Goal: Navigation & Orientation: Find specific page/section

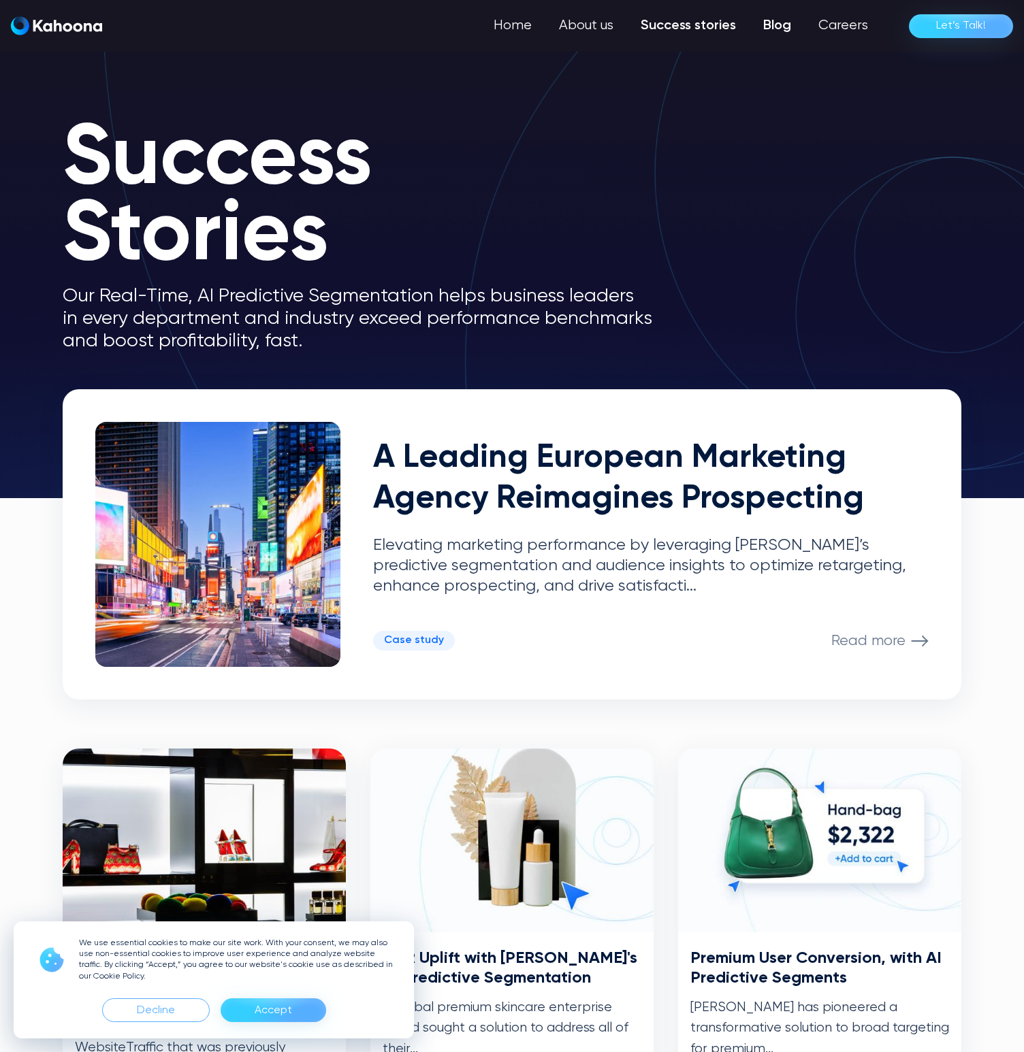
click at [786, 30] on link "Blog" at bounding box center [776, 25] width 55 height 27
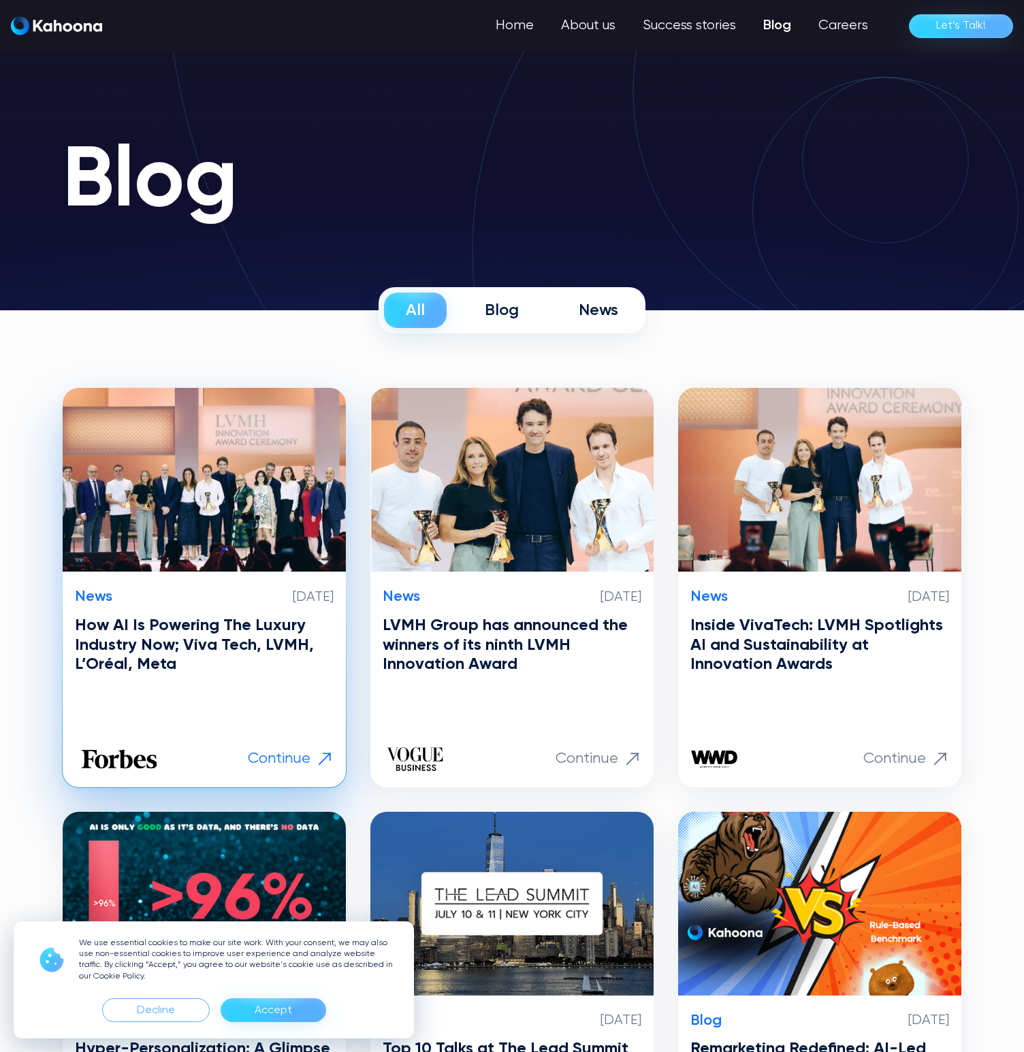
click at [175, 445] on img at bounding box center [204, 480] width 283 height 184
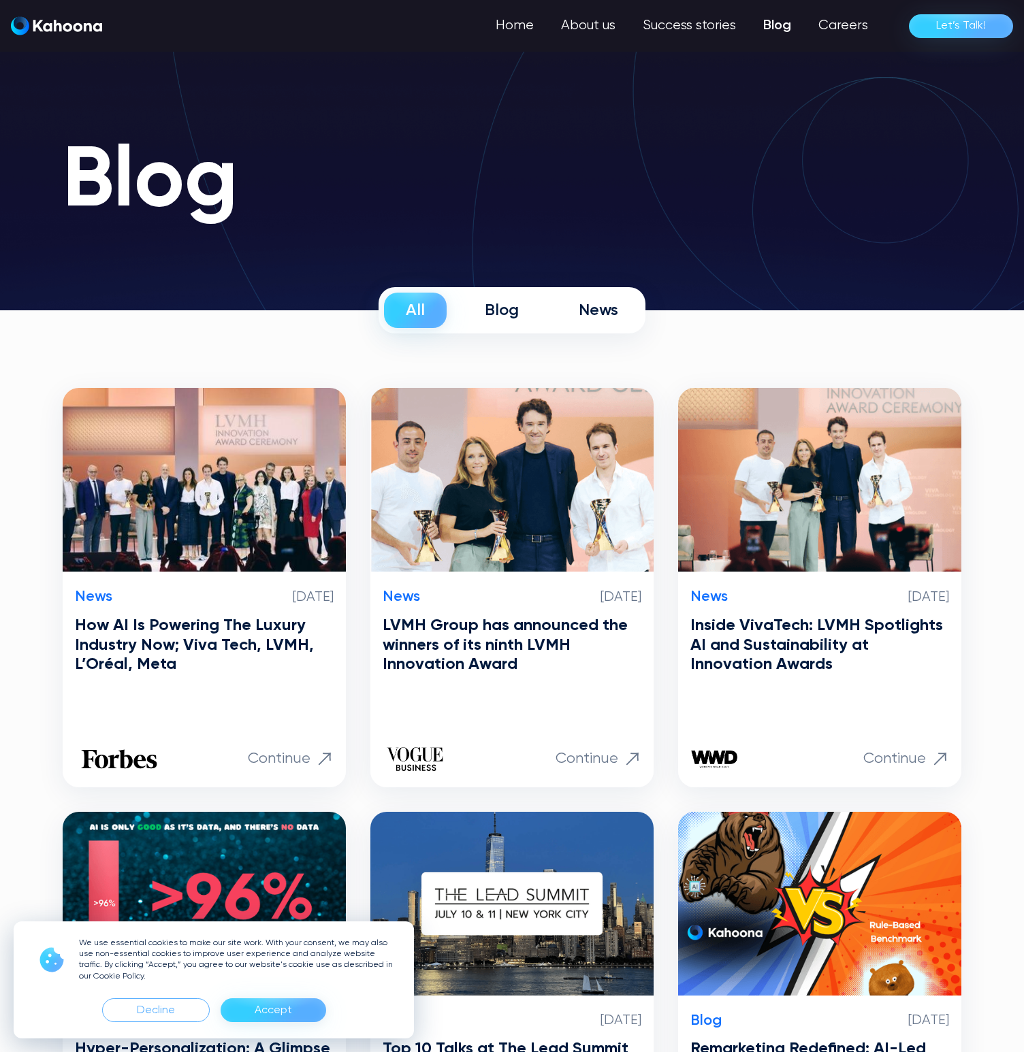
click at [37, 18] on img "home" at bounding box center [56, 25] width 91 height 19
click at [37, 16] on img "home" at bounding box center [56, 25] width 91 height 19
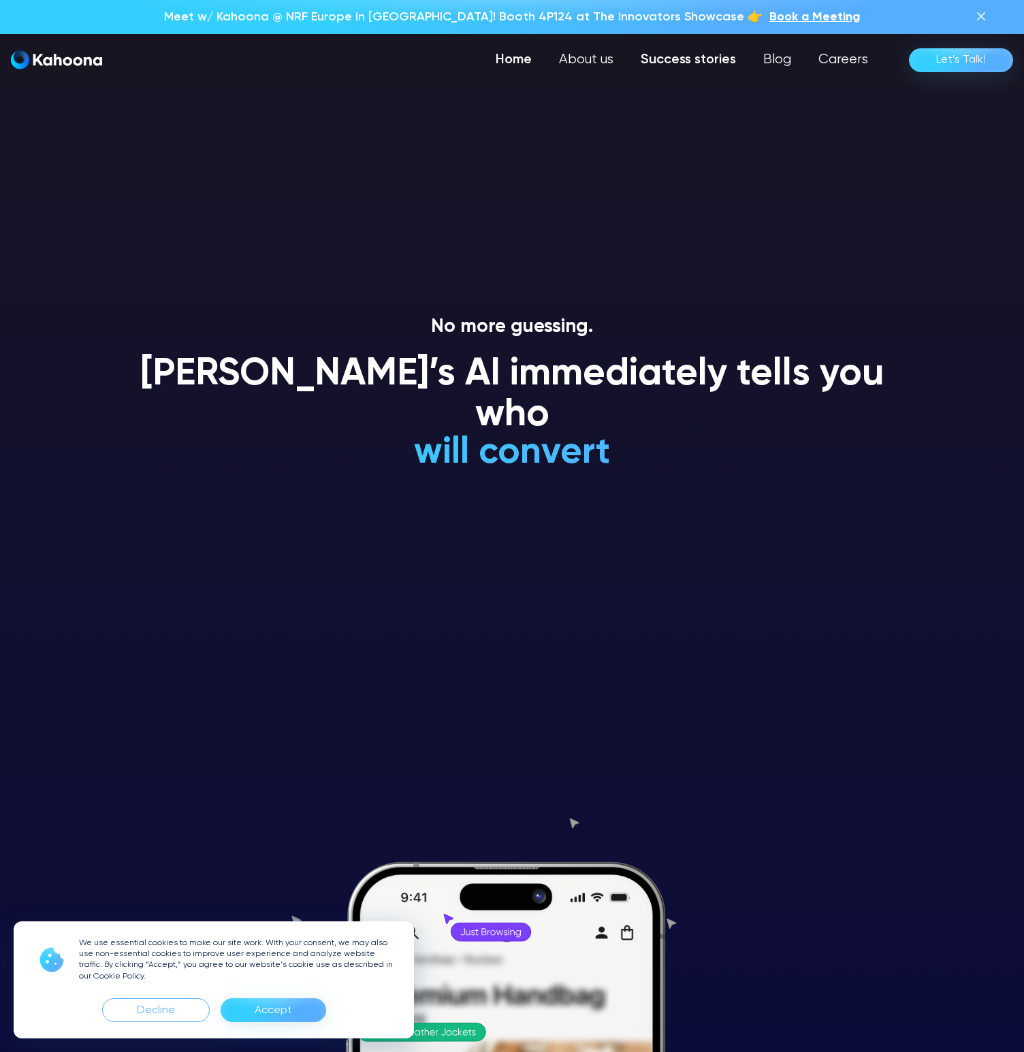
click at [688, 54] on link "Success stories" at bounding box center [688, 59] width 123 height 27
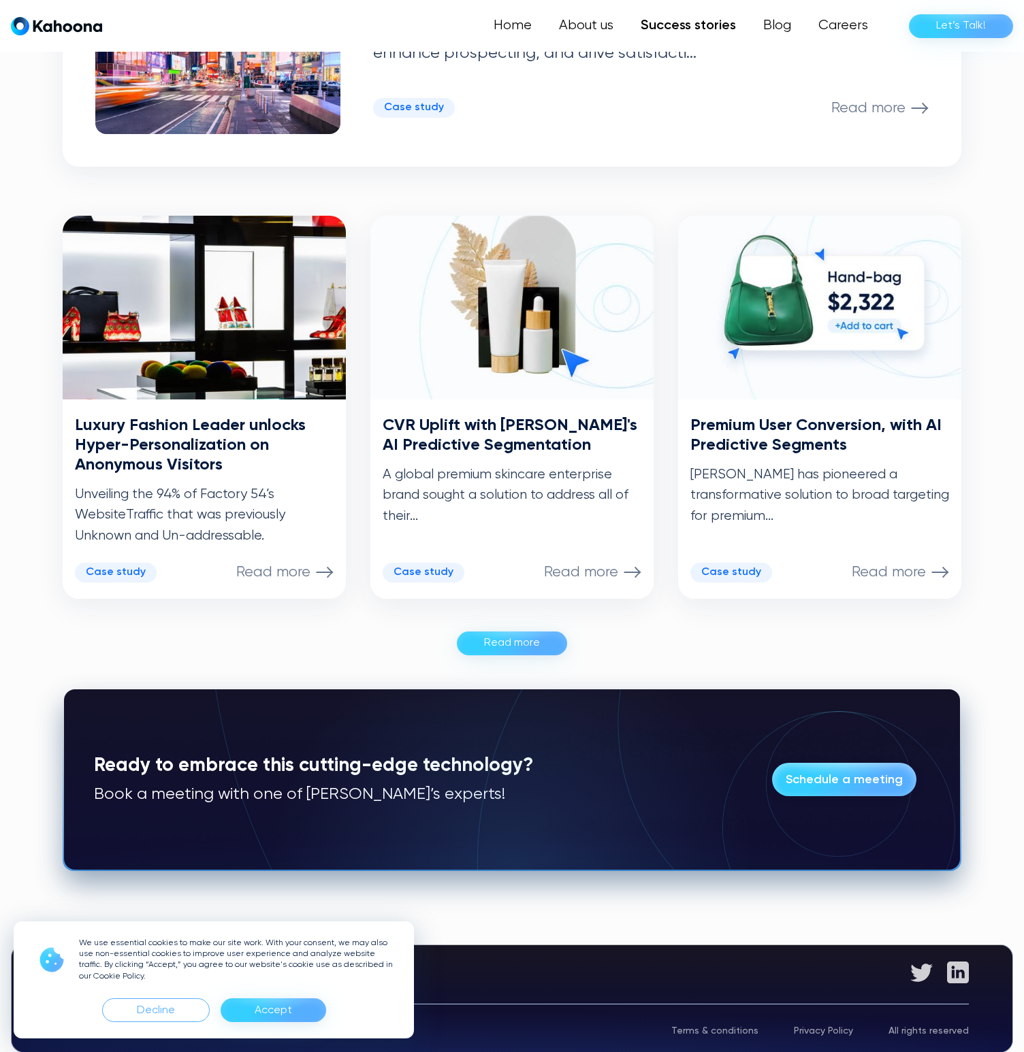
scroll to position [534, 0]
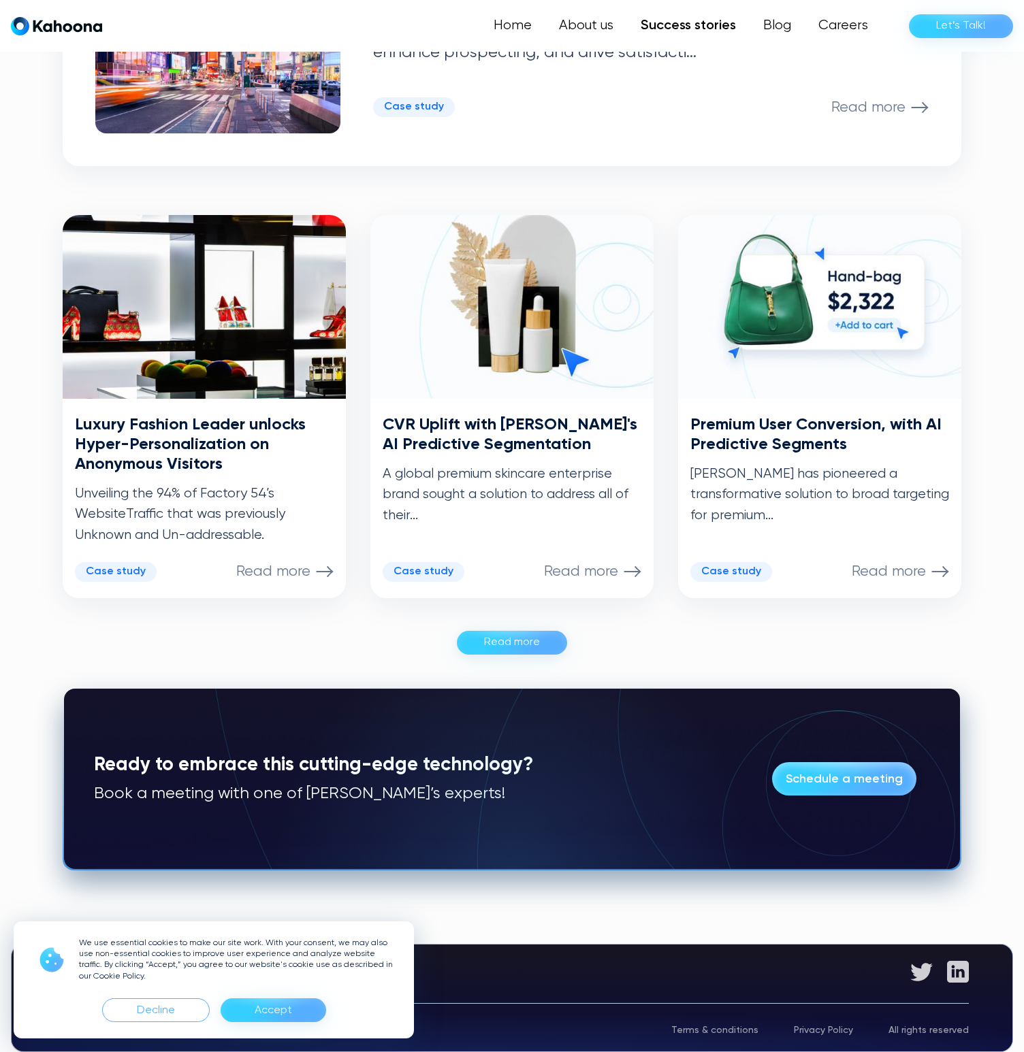
click at [259, 1003] on div "Accept" at bounding box center [273, 1011] width 37 height 22
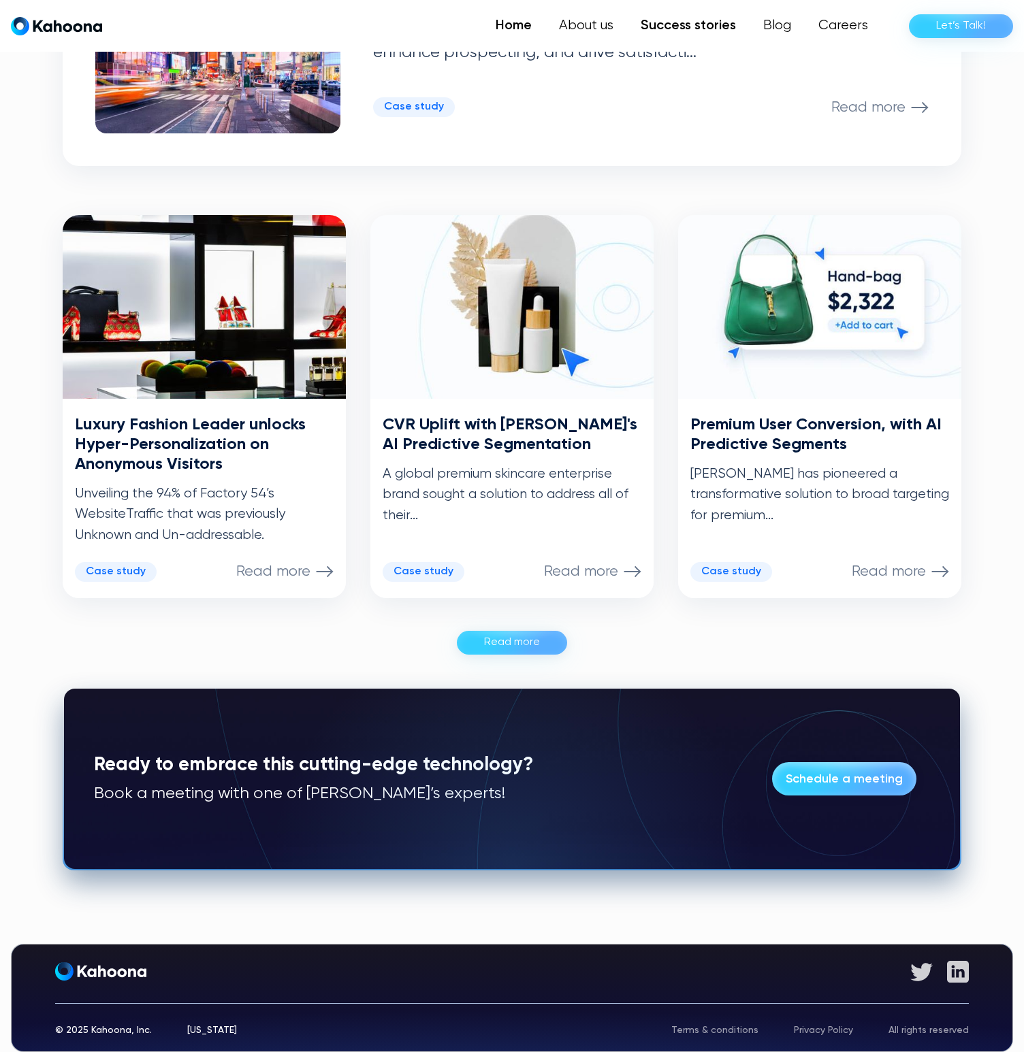
click at [514, 23] on link "Home" at bounding box center [513, 25] width 63 height 27
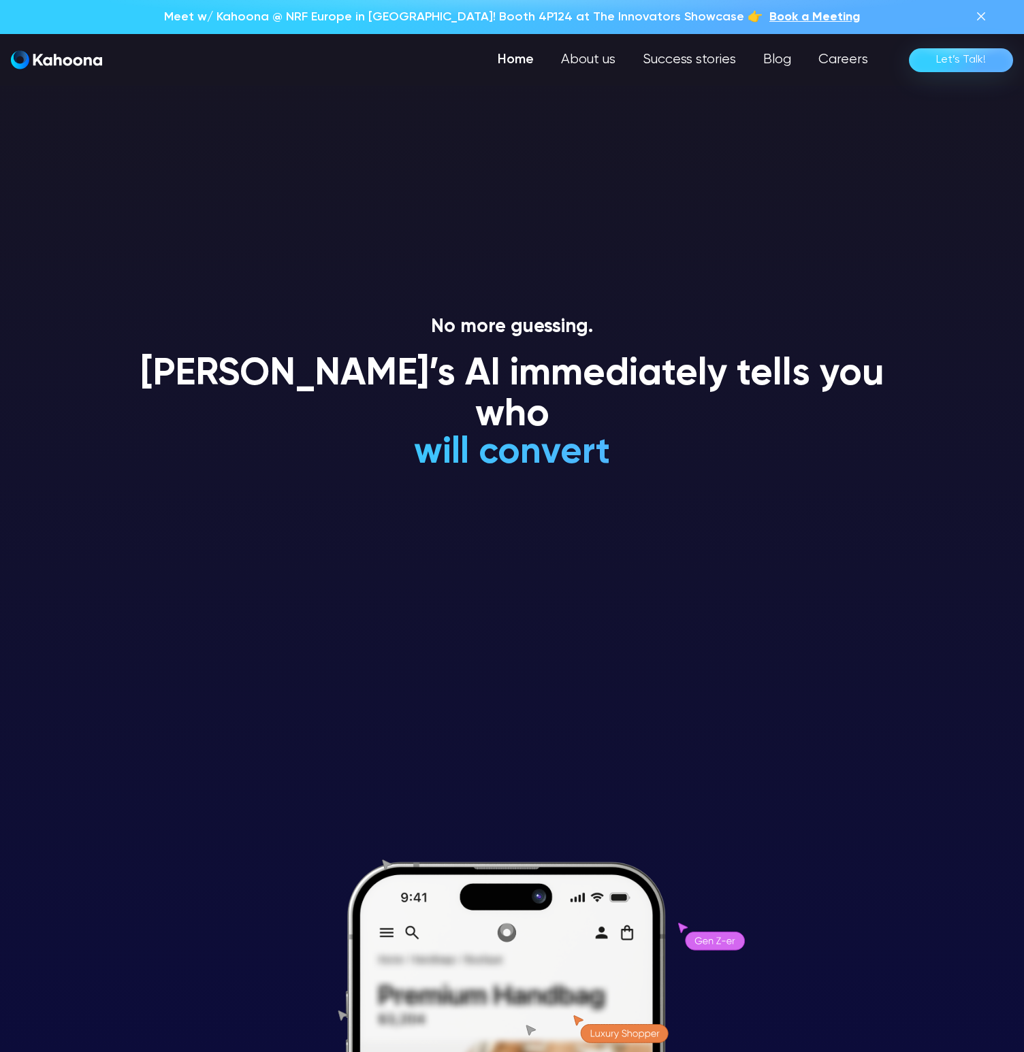
click at [769, 16] on span "Book a Meeting" at bounding box center [814, 17] width 91 height 12
click at [601, 64] on link "About us" at bounding box center [587, 59] width 83 height 27
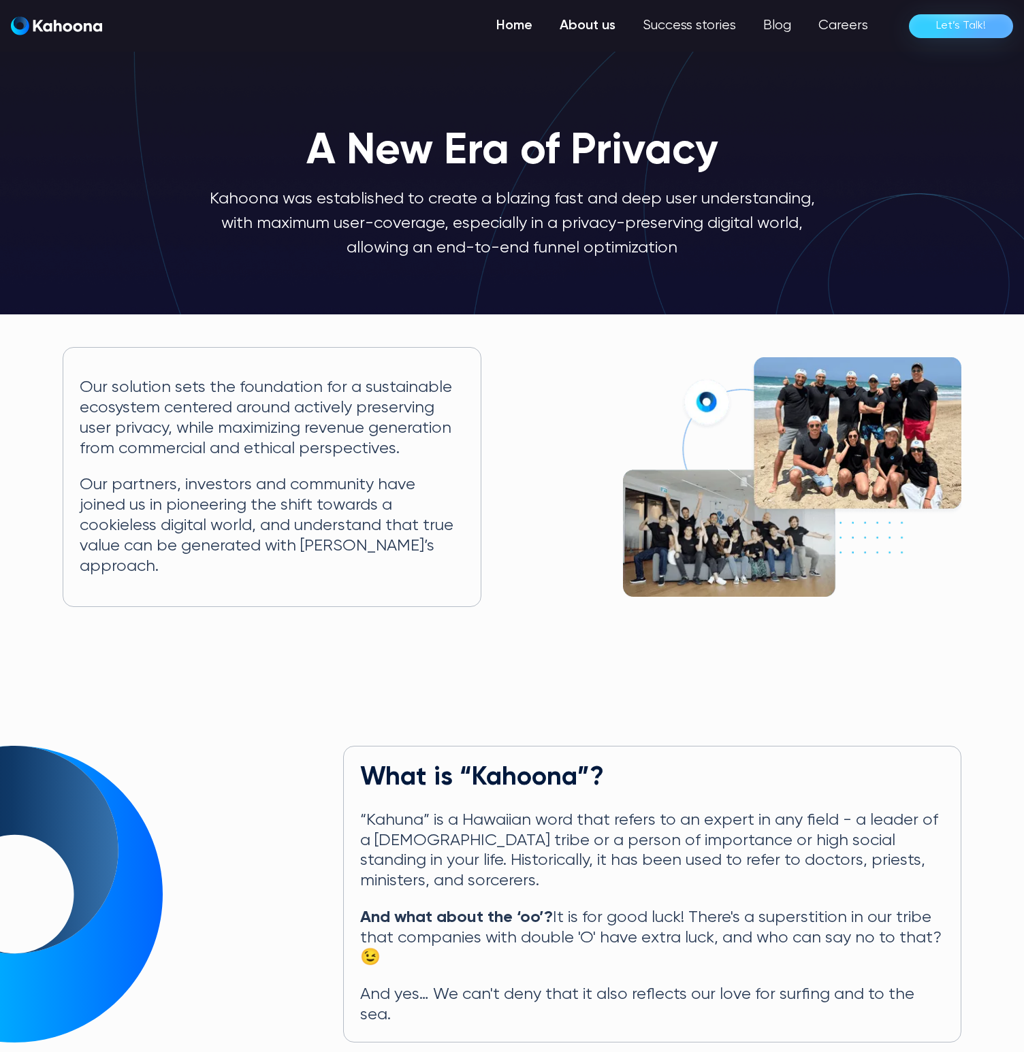
click at [526, 23] on link "Home" at bounding box center [514, 25] width 63 height 27
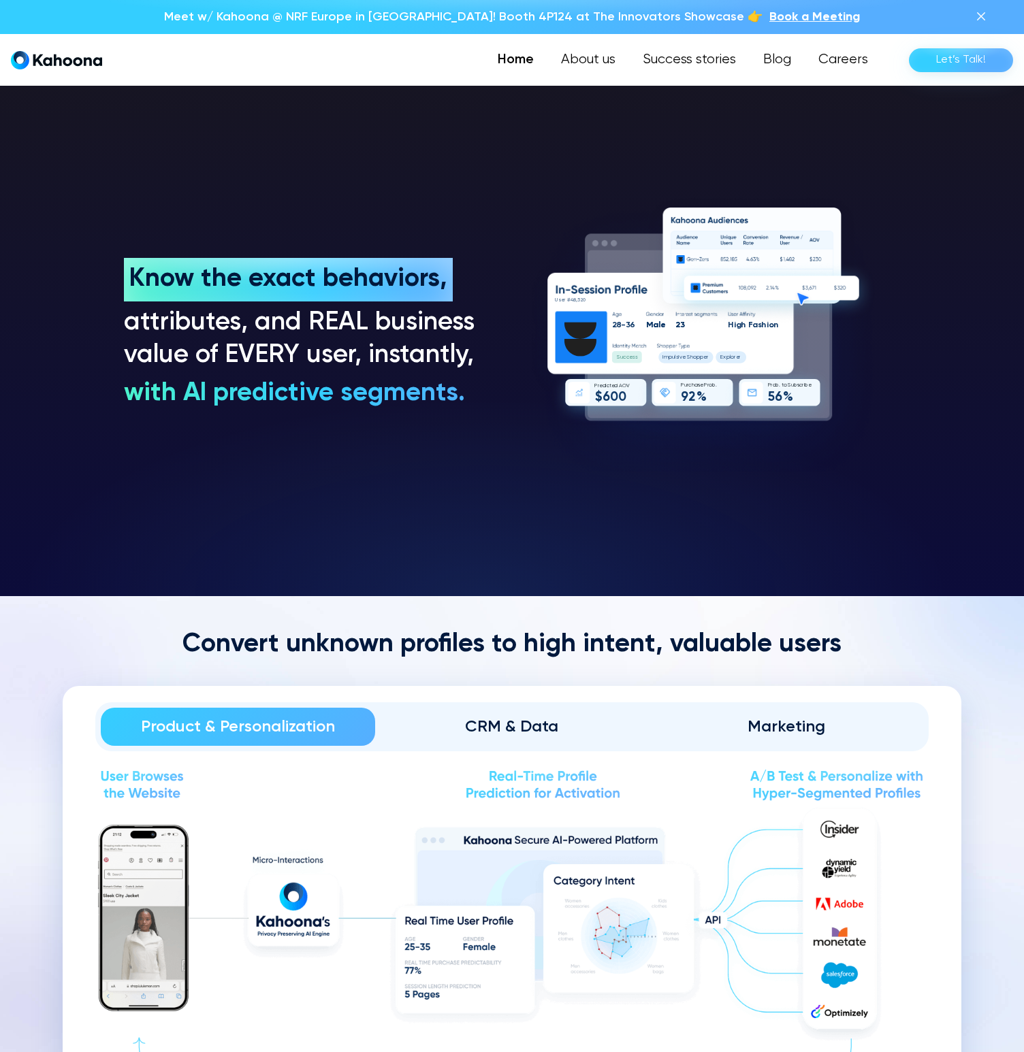
scroll to position [1481, 0]
